Goal: Book appointment/travel/reservation

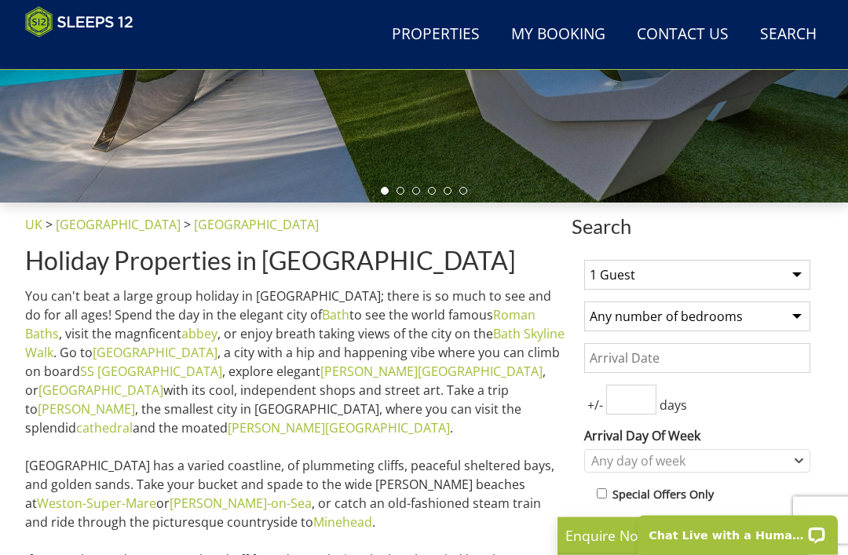
scroll to position [414, 0]
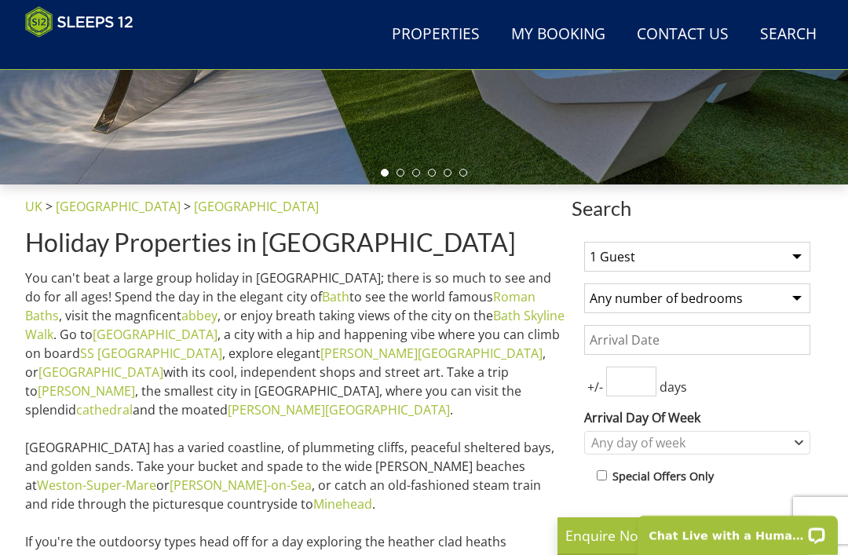
click at [801, 248] on select "1 Guest 2 Guests 3 Guests 4 Guests 5 Guests 6 Guests 7 Guests 8 Guests 9 Guests…" at bounding box center [697, 257] width 226 height 30
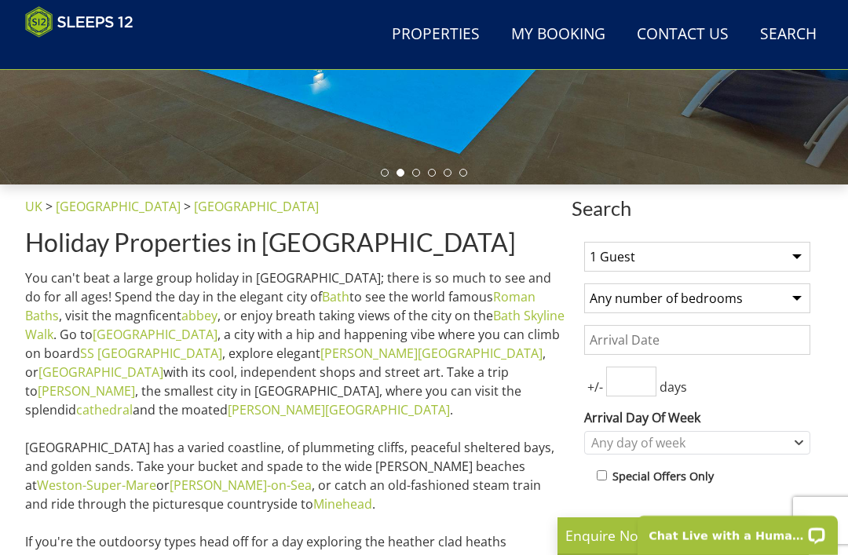
select select "10"
click at [763, 295] on select "Any number of bedrooms 4 Bedrooms 5 Bedrooms 6 Bedrooms 7 Bedrooms 8 Bedrooms 9…" at bounding box center [697, 299] width 226 height 30
click at [713, 306] on select "Any number of bedrooms 4 Bedrooms 5 Bedrooms 6 Bedrooms 7 Bedrooms 8 Bedrooms 9…" at bounding box center [697, 299] width 226 height 30
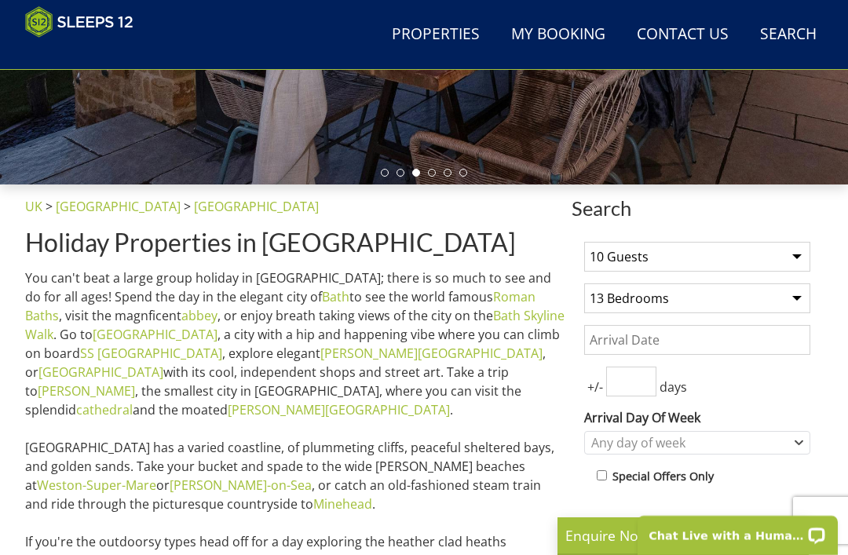
select select "4"
click at [734, 341] on input "Date" at bounding box center [697, 340] width 226 height 30
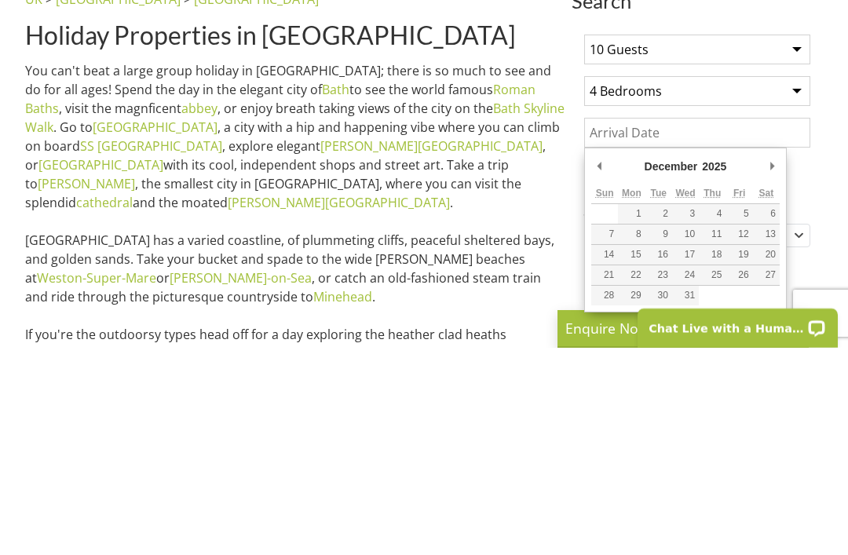
type input "[DATE]"
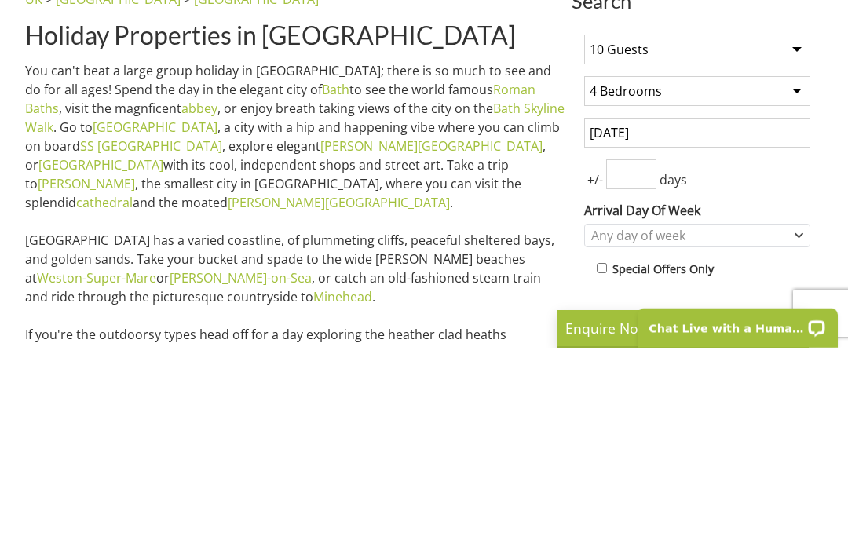
scroll to position [621, 0]
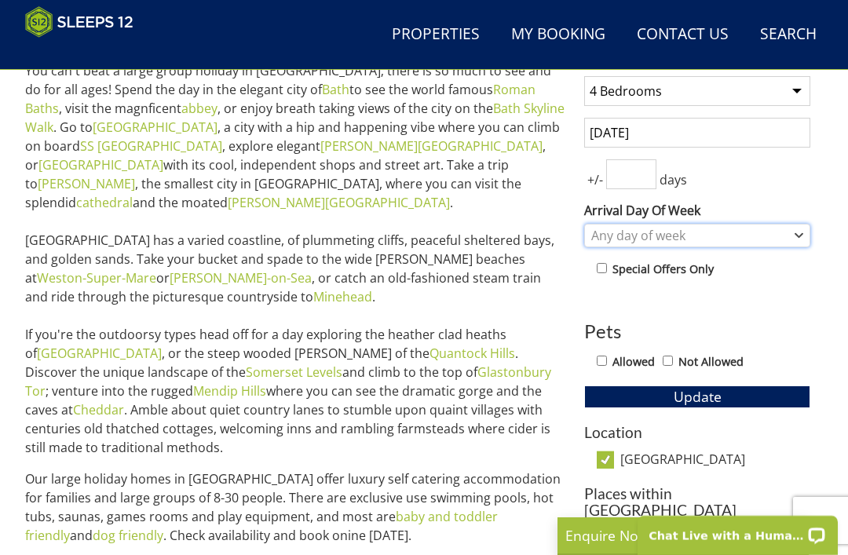
click at [793, 235] on div "Any day of week" at bounding box center [697, 236] width 226 height 24
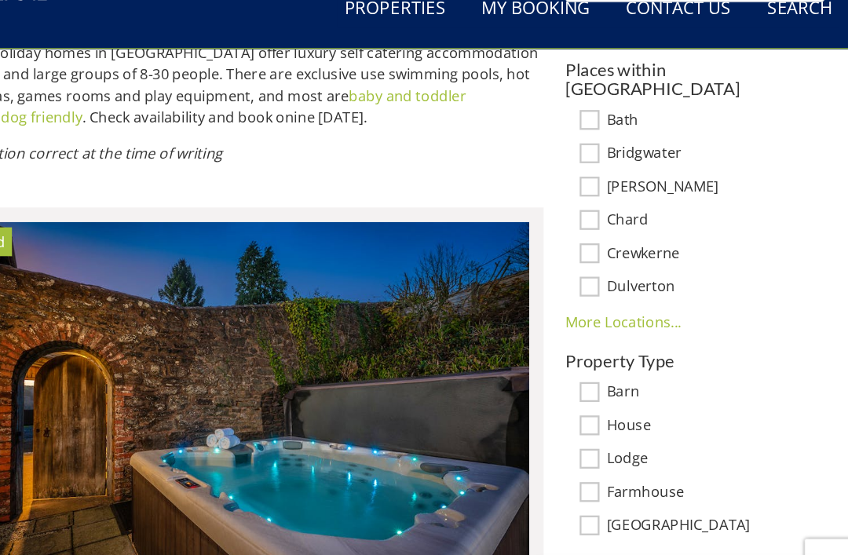
scroll to position [1027, 0]
click at [584, 299] on link "More Locations..." at bounding box center [634, 307] width 101 height 17
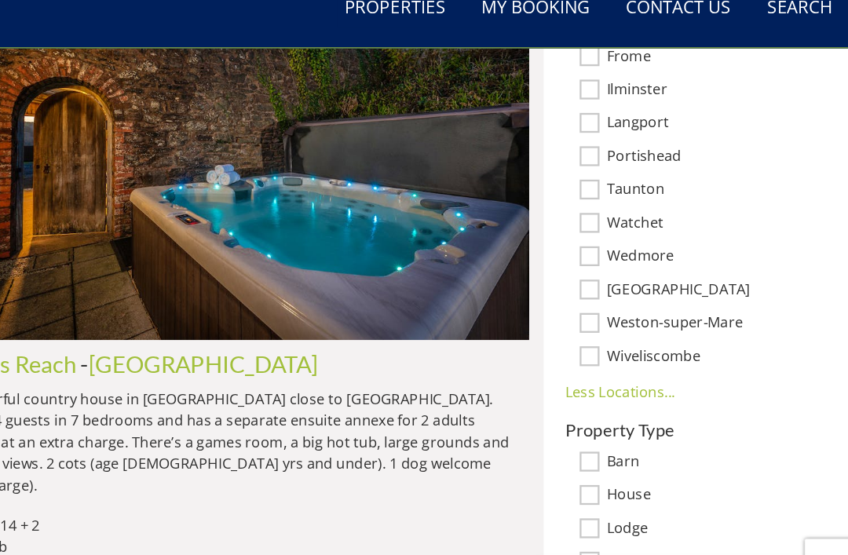
click at [636, 394] on h3 "Property Type" at bounding box center [697, 402] width 226 height 16
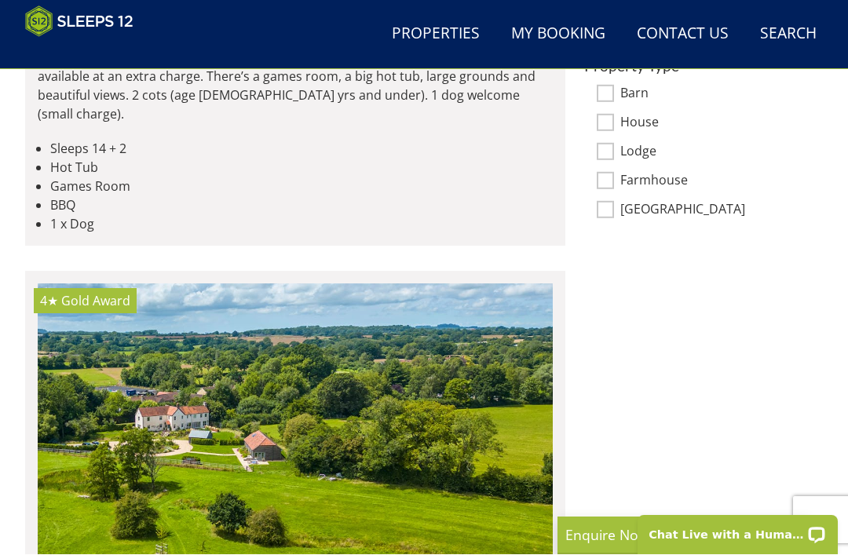
scroll to position [1594, 0]
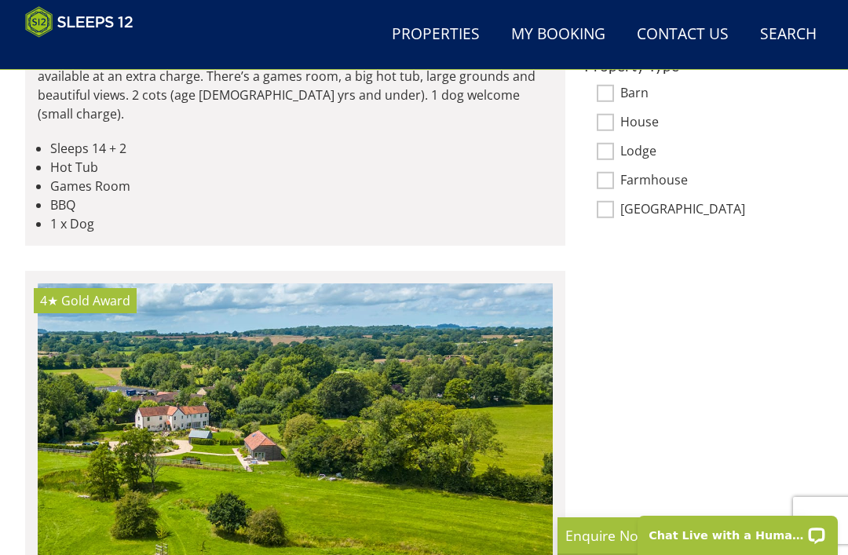
click at [214, 425] on img at bounding box center [295, 450] width 515 height 333
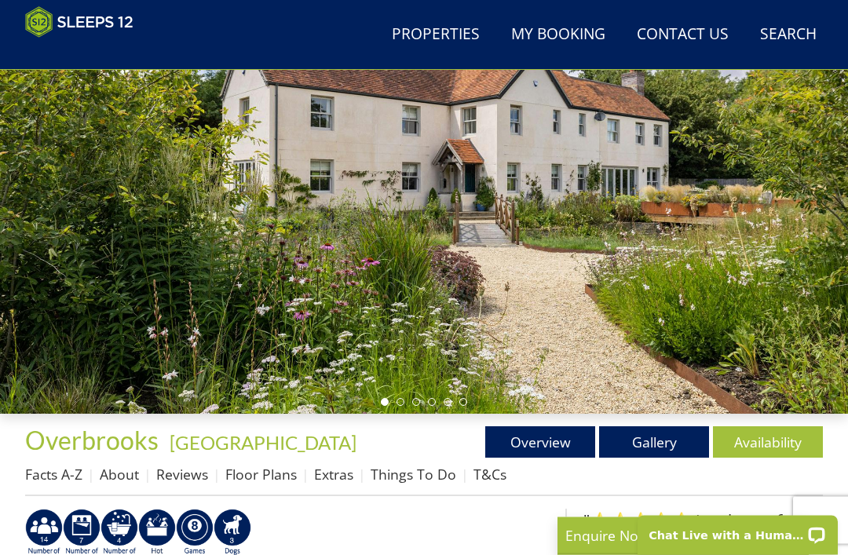
scroll to position [185, 0]
click at [790, 296] on div at bounding box center [424, 176] width 848 height 475
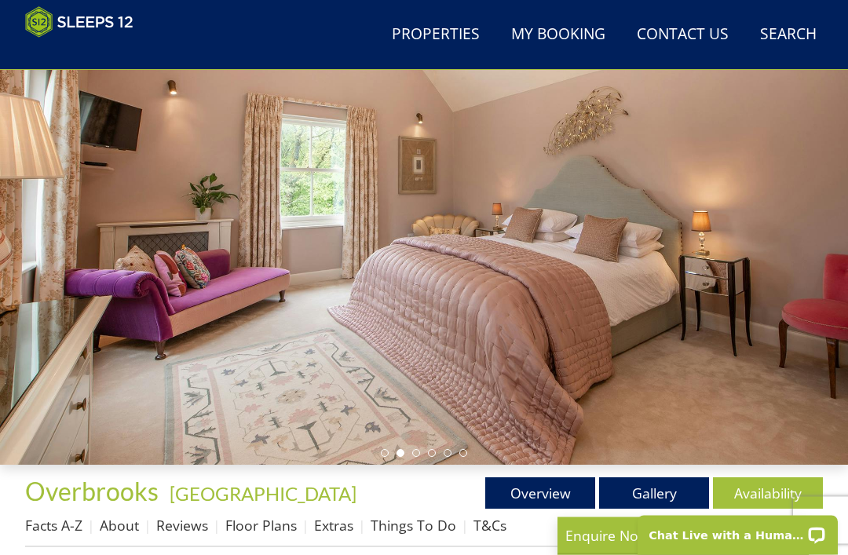
scroll to position [134, 0]
click at [552, 481] on link "Overview" at bounding box center [540, 493] width 110 height 31
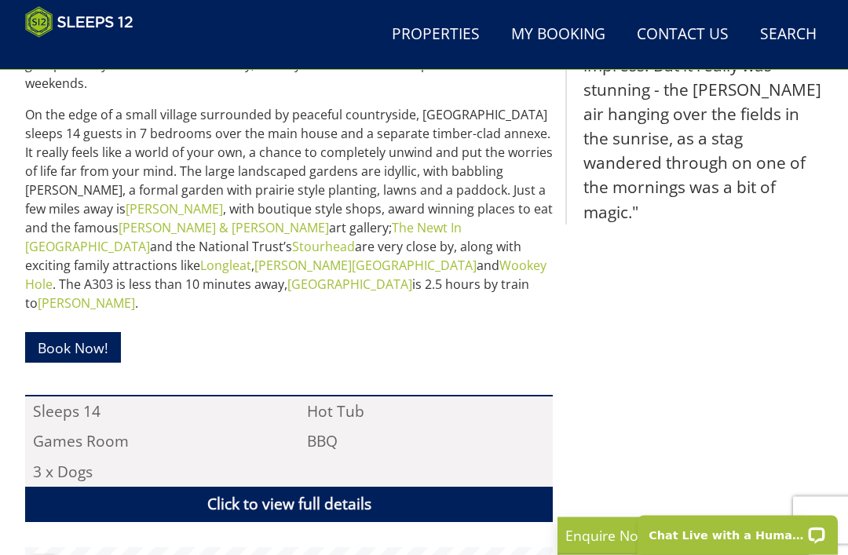
scroll to position [788, 0]
click at [75, 332] on link "Book Now!" at bounding box center [73, 347] width 96 height 31
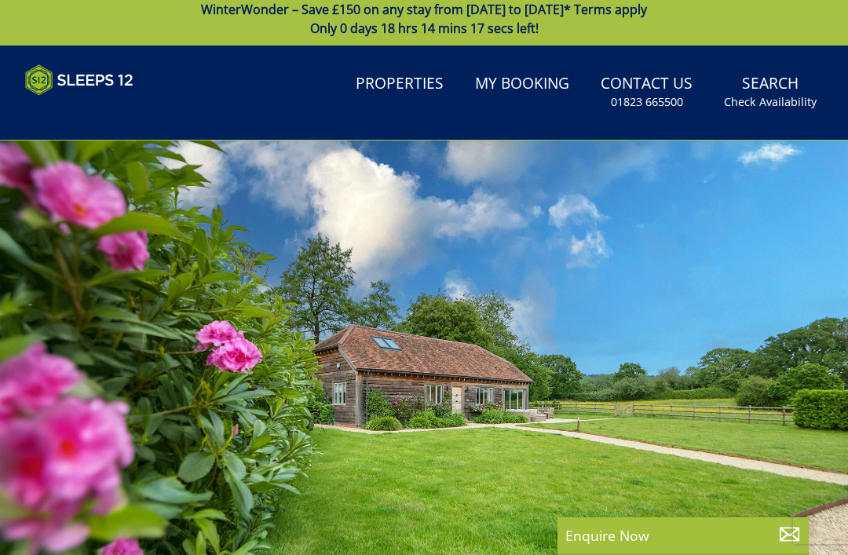
scroll to position [0, 0]
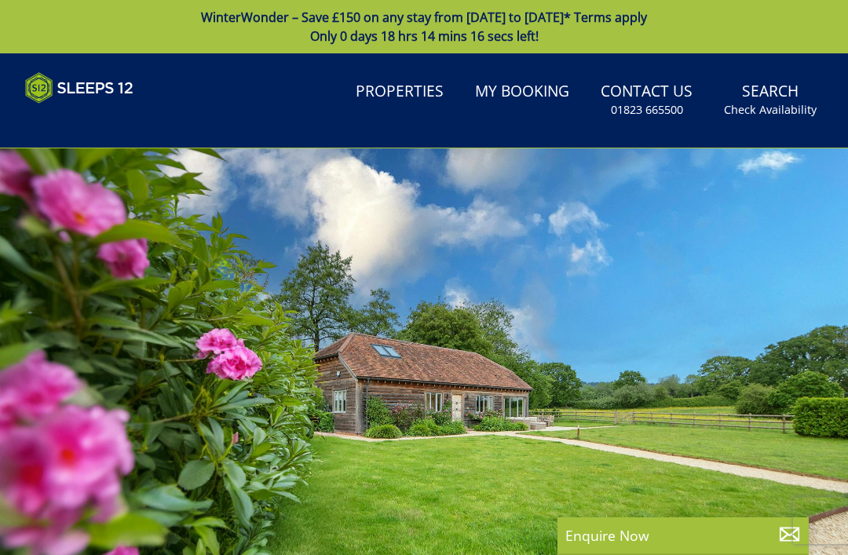
select select "10"
select select "4"
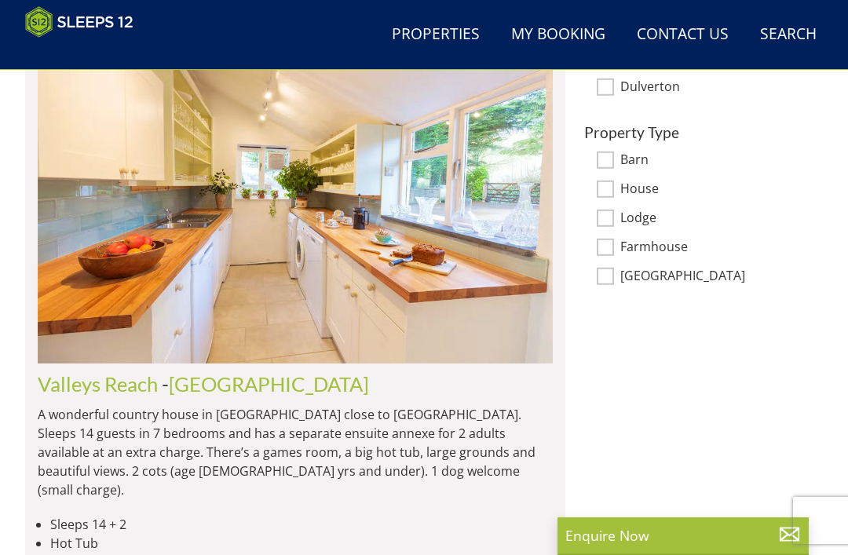
scroll to position [1203, 0]
